Goal: Task Accomplishment & Management: Manage account settings

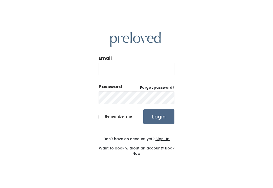
click at [141, 72] on input "Email" at bounding box center [137, 69] width 76 height 13
type input "provo.store@preloved.love"
click at [159, 122] on input "Login" at bounding box center [158, 116] width 31 height 15
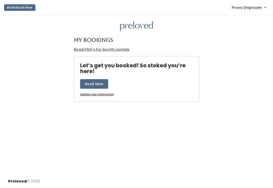
click at [251, 7] on span "Provo Employee" at bounding box center [247, 8] width 30 height 6
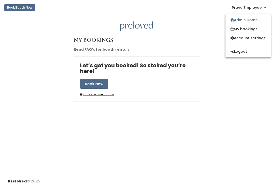
click at [248, 19] on link "Admin Home" at bounding box center [247, 19] width 45 height 9
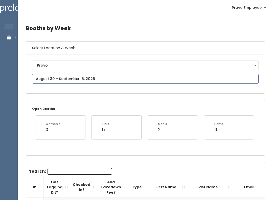
click at [104, 78] on input "text" at bounding box center [145, 79] width 226 height 10
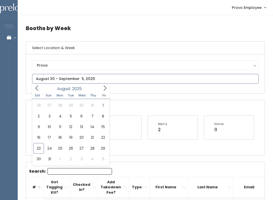
type input "August 23 to August 29"
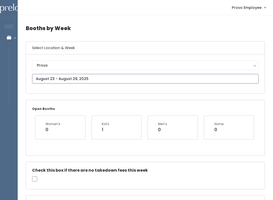
click at [91, 78] on input "text" at bounding box center [145, 79] width 226 height 10
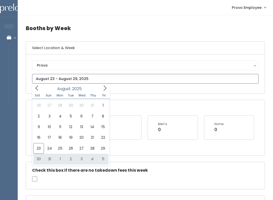
type input "August 30 to September 5"
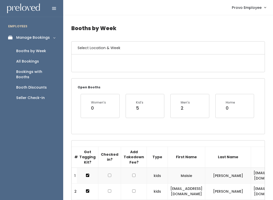
scroll to position [0, 1]
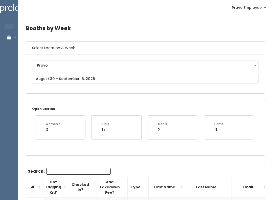
click at [80, 168] on input "Search:" at bounding box center [78, 171] width 64 height 7
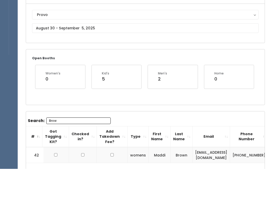
scroll to position [19, 0]
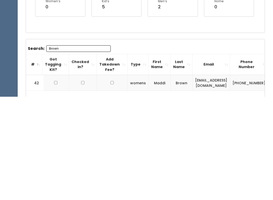
type input "Brown"
click at [56, 184] on input "checkbox" at bounding box center [55, 185] width 3 height 3
checkbox input "true"
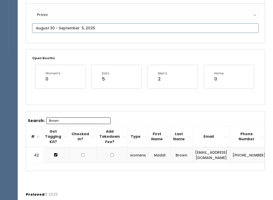
click at [91, 28] on input "text" at bounding box center [145, 28] width 226 height 10
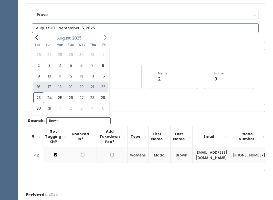
type input "August 16 to August 22"
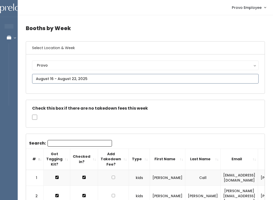
click at [120, 80] on input "text" at bounding box center [145, 79] width 226 height 10
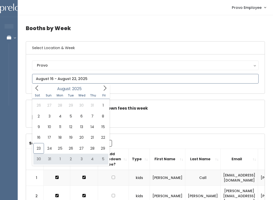
type input "August 30 to September 5"
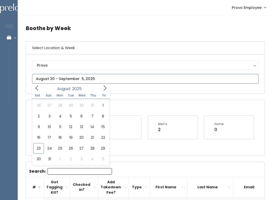
type input "[DATE] to [DATE]"
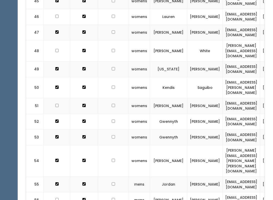
scroll to position [981, 0]
